Goal: Find specific fact: Find specific fact

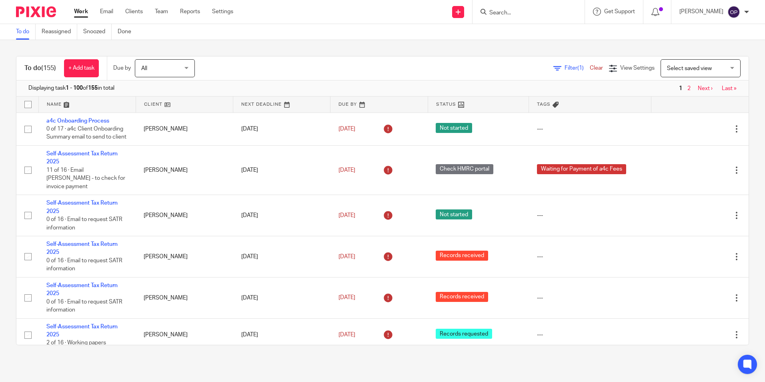
click at [236, 59] on div "Filter (1) Clear View Settings View Settings (1) Filters Clear Save Manage save…" at bounding box center [479, 68] width 540 height 18
drag, startPoint x: 513, startPoint y: 10, endPoint x: 516, endPoint y: 20, distance: 11.0
click at [512, 10] on input "Search" at bounding box center [524, 13] width 72 height 7
type input "rdp"
click at [527, 26] on link at bounding box center [540, 31] width 107 height 12
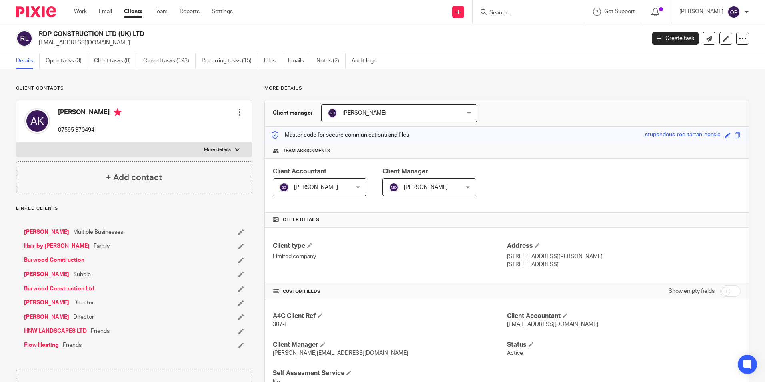
click at [358, 336] on div "A4C Client Ref 307-E Client Accountant sajanth@a4cgroup.co.uk Client Manager me…" at bounding box center [507, 349] width 484 height 98
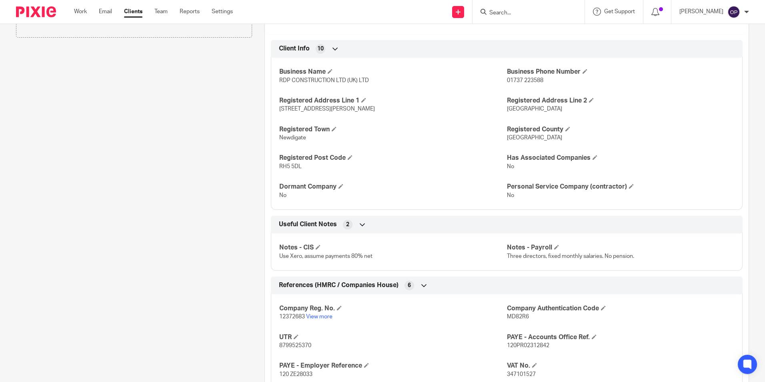
scroll to position [440, 0]
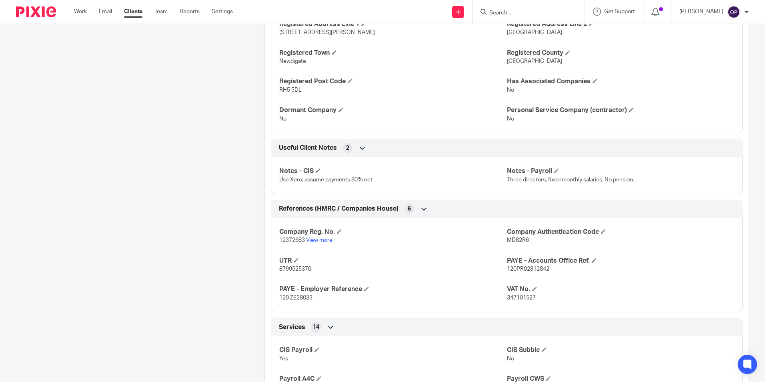
click at [293, 268] on span "8799525370" at bounding box center [295, 269] width 32 height 6
copy span "8799525370"
click at [675, 256] on div "Company Reg. No. 12372683 View more Company Authentication Code MD82R6 UTR 8799…" at bounding box center [507, 262] width 472 height 100
click at [291, 242] on span "12372683" at bounding box center [292, 240] width 26 height 6
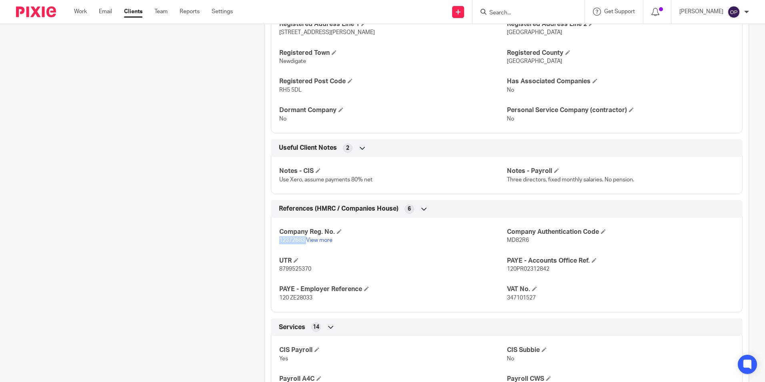
click at [291, 242] on span "12372683" at bounding box center [292, 240] width 26 height 6
click at [290, 238] on span "12372683" at bounding box center [292, 240] width 26 height 6
drag, startPoint x: 302, startPoint y: 240, endPoint x: 273, endPoint y: 242, distance: 29.3
click at [273, 242] on div "Company Reg. No. 12372683 View more Company Authentication Code MD82R6 UTR 8799…" at bounding box center [507, 262] width 472 height 100
copy span "12372683"
